Goal: Navigation & Orientation: Go to known website

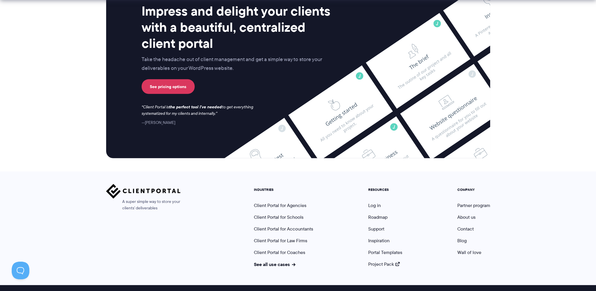
scroll to position [2401, 0]
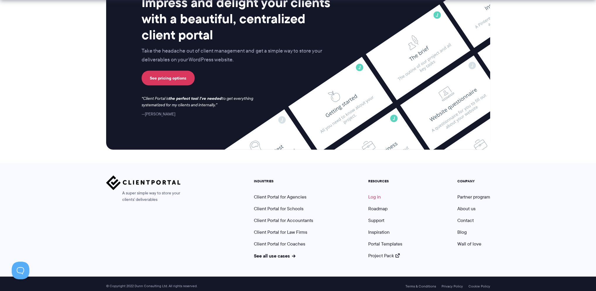
click at [377, 193] on link "Log in" at bounding box center [375, 196] width 13 height 7
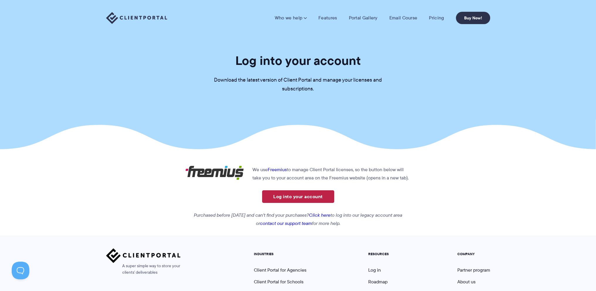
click at [299, 196] on link "Log into your account" at bounding box center [298, 196] width 72 height 13
